Goal: Task Accomplishment & Management: Use online tool/utility

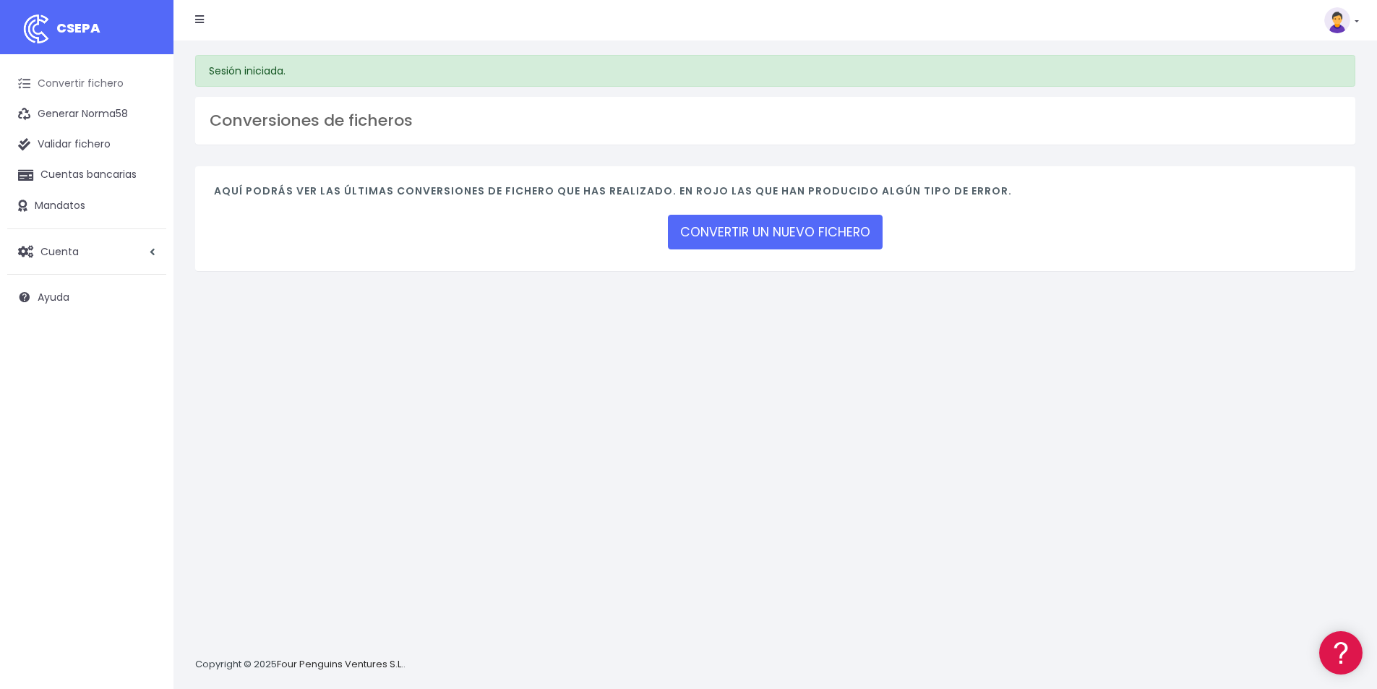
click at [83, 82] on link "Convertir fichero" at bounding box center [86, 84] width 159 height 30
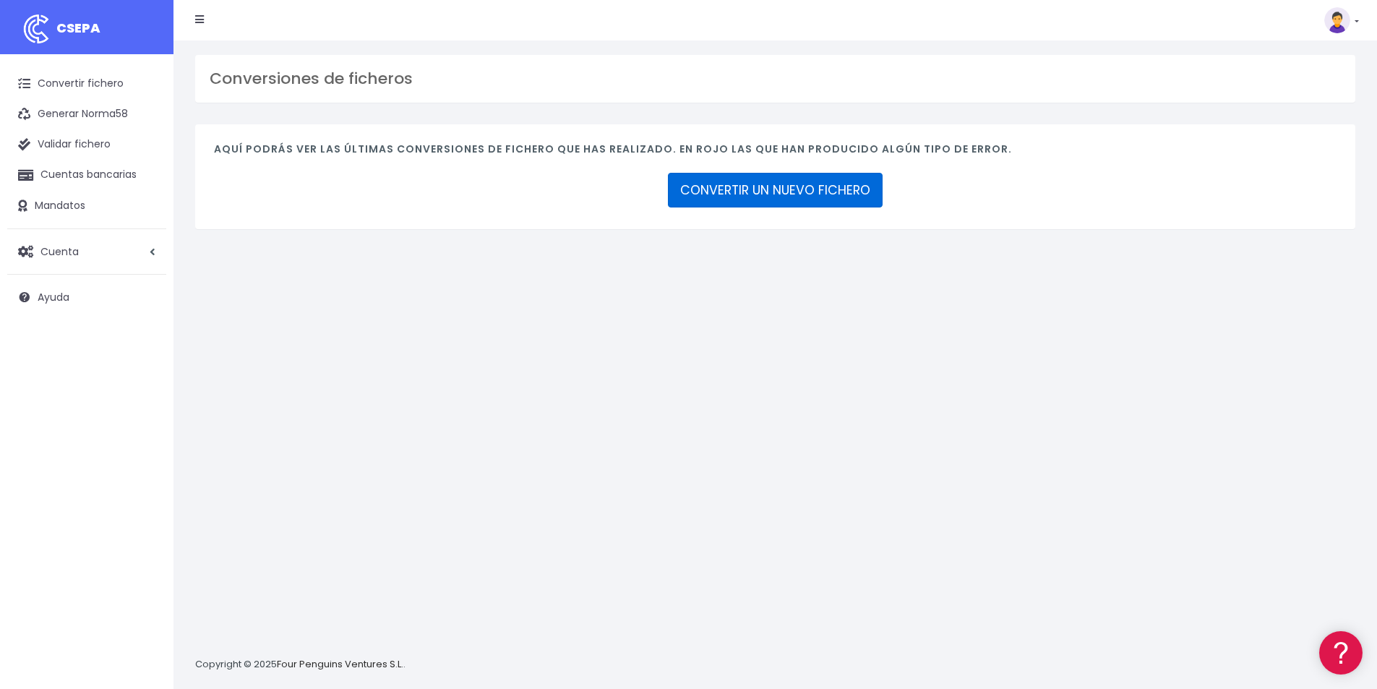
click at [817, 186] on link "CONVERTIR UN NUEVO FICHERO" at bounding box center [775, 190] width 215 height 35
click at [848, 192] on link "CONVERTIR UN NUEVO FICHERO" at bounding box center [775, 190] width 215 height 35
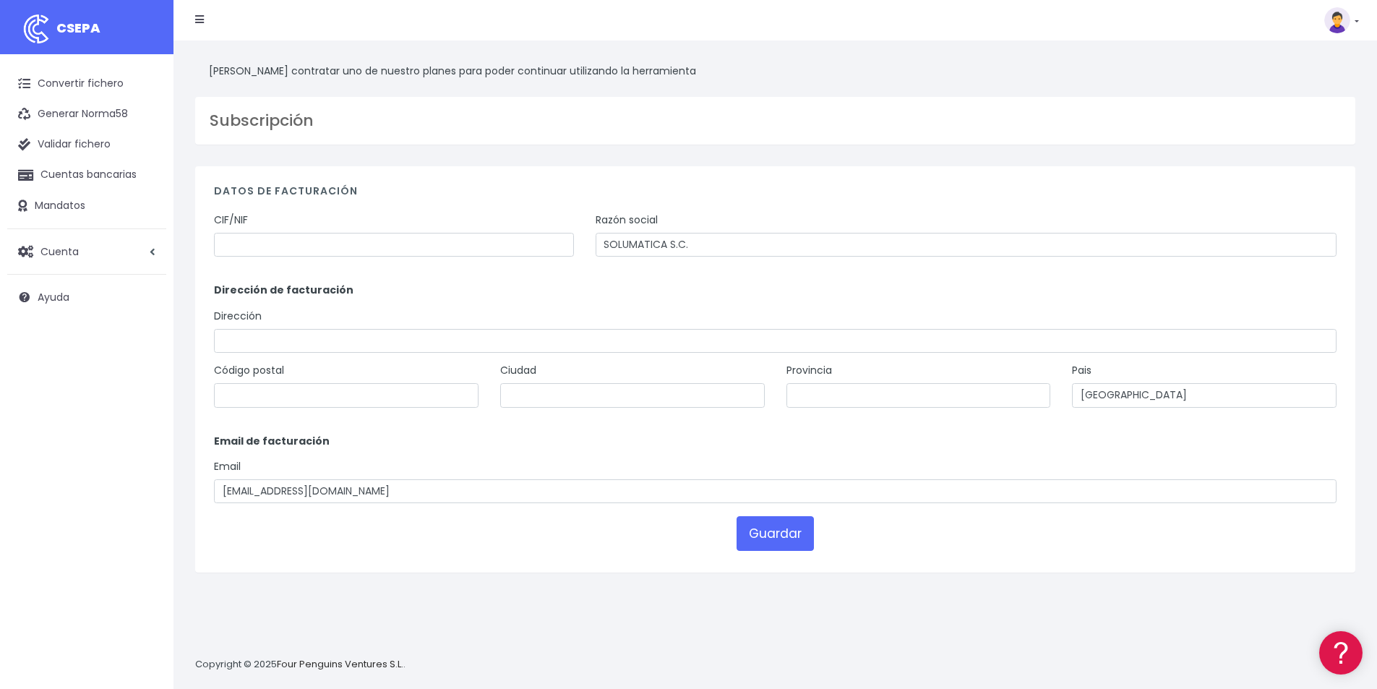
click at [1342, 19] on img at bounding box center [1337, 20] width 26 height 26
click at [1320, 60] on link "Suscripción" at bounding box center [1309, 63] width 100 height 27
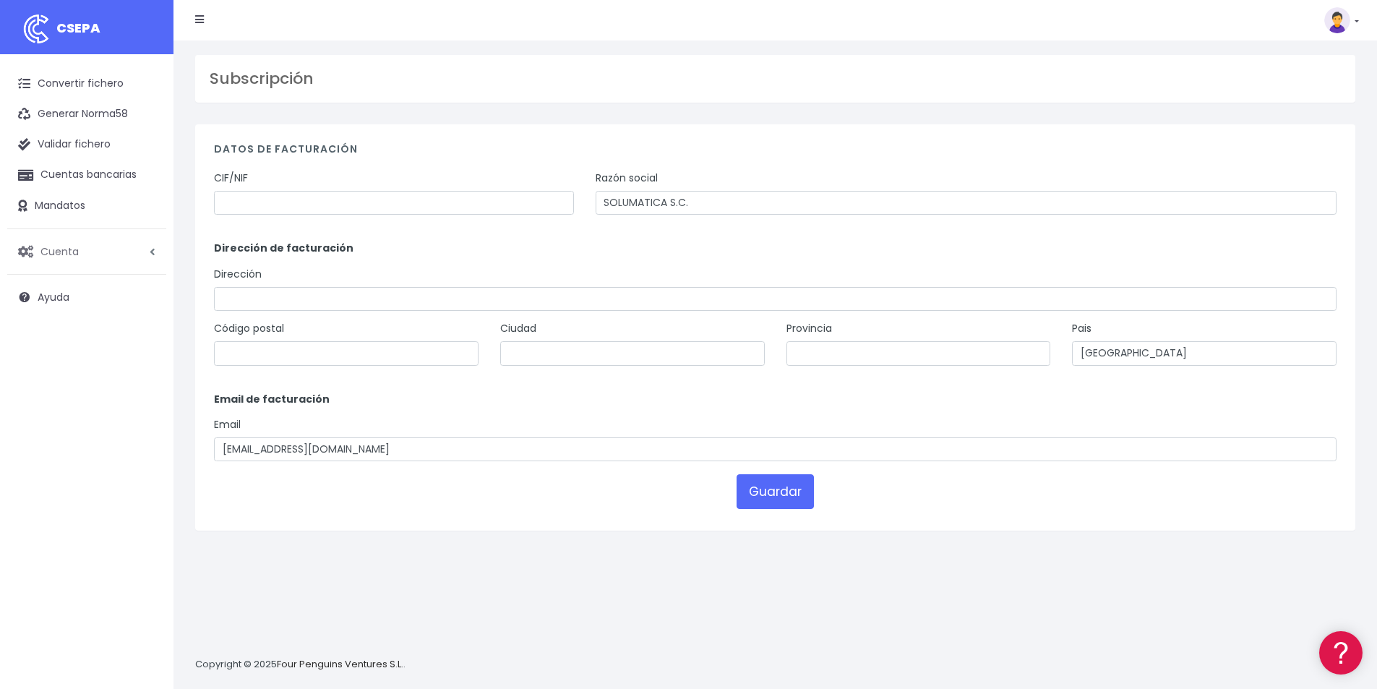
click at [69, 249] on span "Cuenta" at bounding box center [59, 251] width 38 height 14
click at [153, 249] on icon at bounding box center [152, 252] width 11 height 6
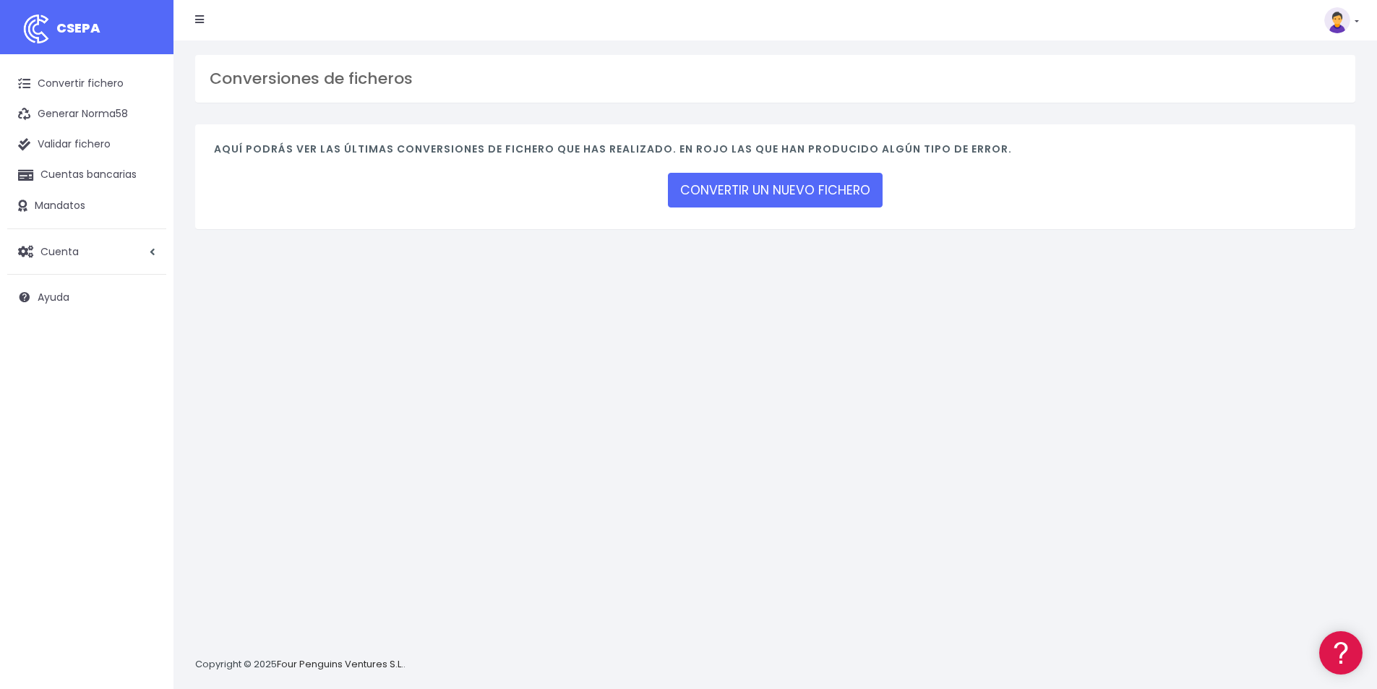
click at [1357, 18] on link at bounding box center [1341, 20] width 35 height 26
click at [1074, 401] on div "Conversiones de ficheros Aquí podrás ver las últimas conversiones de fichero qu…" at bounding box center [775, 364] width 1204 height 648
click at [790, 189] on link "CONVERTIR UN NUEVO FICHERO" at bounding box center [775, 190] width 215 height 35
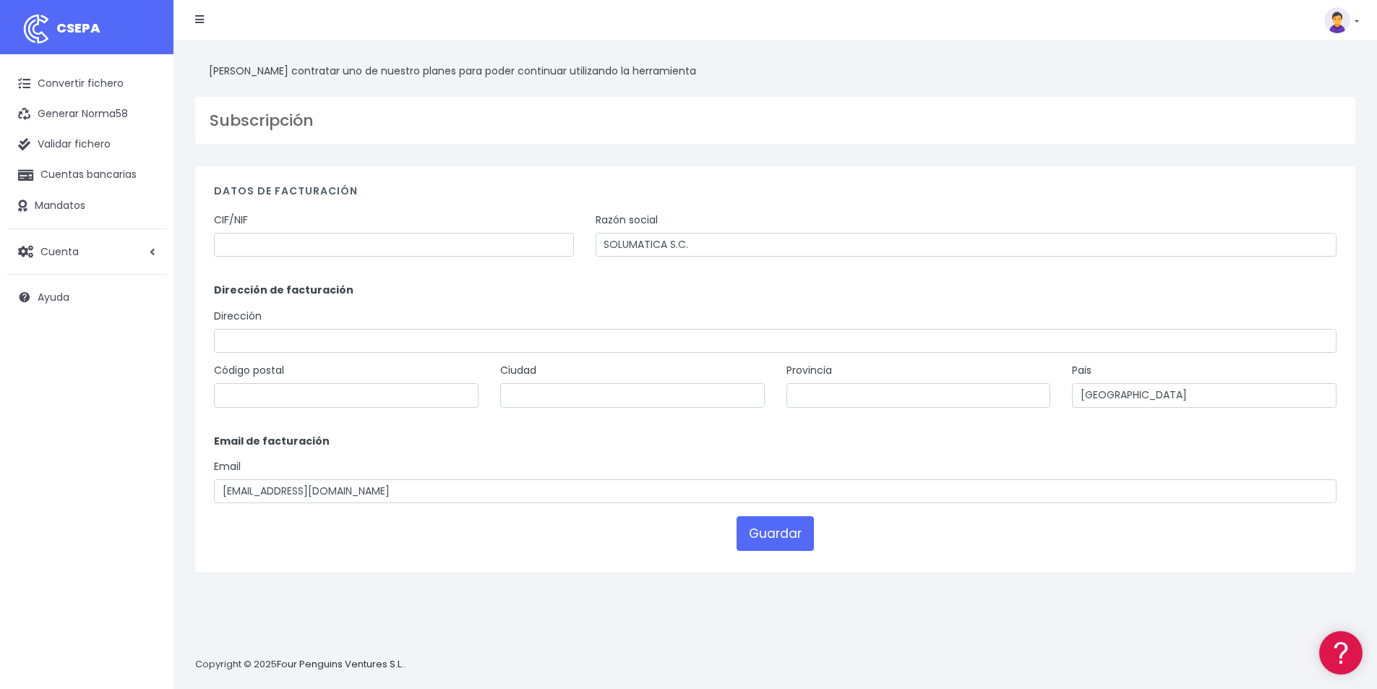
click at [200, 14] on icon at bounding box center [199, 19] width 9 height 10
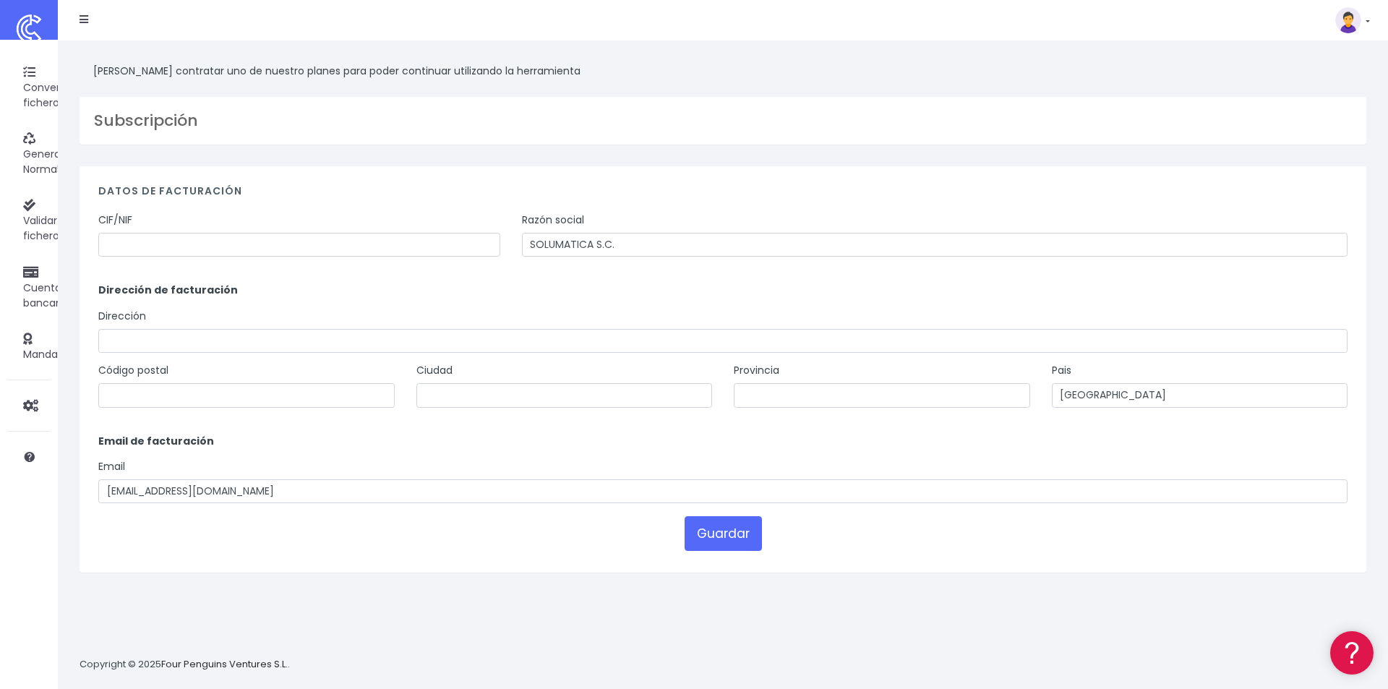
drag, startPoint x: 1370, startPoint y: 3, endPoint x: 1079, endPoint y: 95, distance: 304.8
click at [1003, 98] on div "Subscripción" at bounding box center [723, 121] width 1287 height 48
click at [1366, 20] on link at bounding box center [1352, 20] width 35 height 26
click at [1296, 202] on link "Salir" at bounding box center [1319, 200] width 100 height 27
